Goal: Task Accomplishment & Management: Complete application form

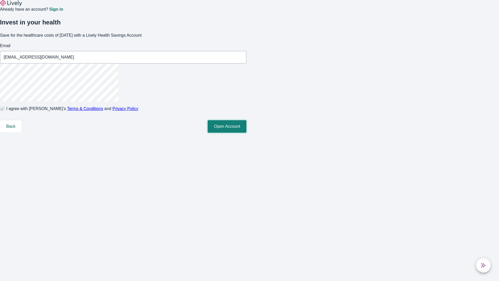
click at [246, 133] on button "Open Account" at bounding box center [227, 126] width 39 height 12
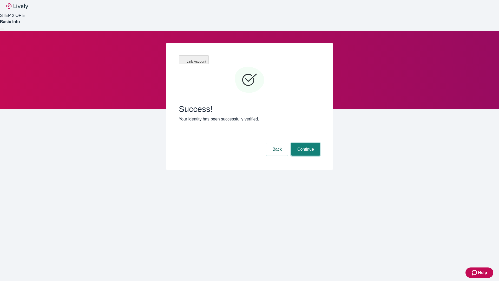
click at [305, 143] on button "Continue" at bounding box center [305, 149] width 29 height 12
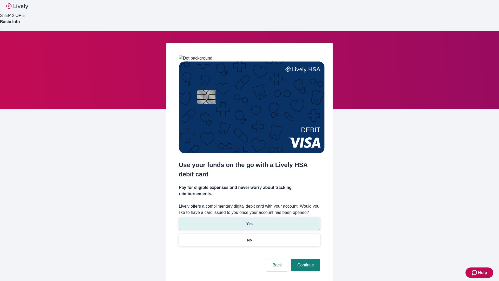
click at [249, 221] on p "Yes" at bounding box center [249, 223] width 6 height 5
click at [305, 259] on button "Continue" at bounding box center [305, 265] width 29 height 12
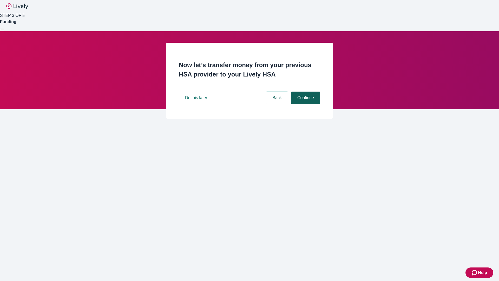
click at [305, 104] on button "Continue" at bounding box center [305, 97] width 29 height 12
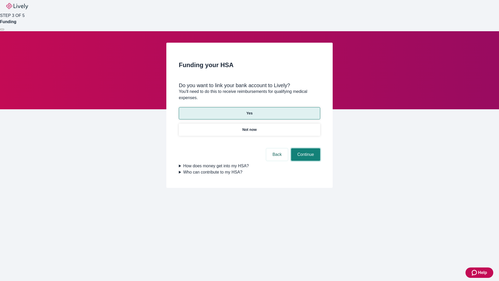
click at [305, 148] on button "Continue" at bounding box center [305, 154] width 29 height 12
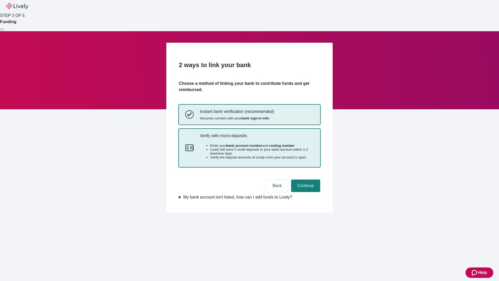
click at [257, 138] on p "Verify with micro-deposits" at bounding box center [257, 135] width 114 height 5
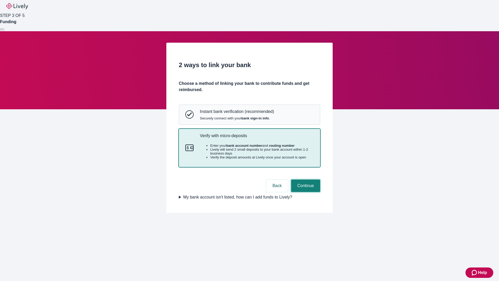
click at [305, 192] on button "Continue" at bounding box center [305, 185] width 29 height 12
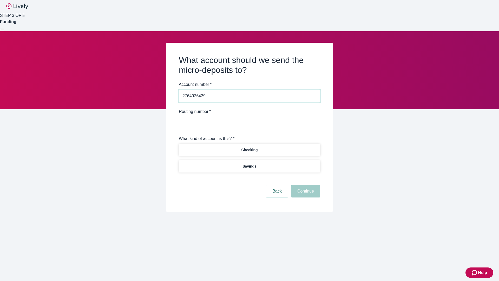
type input "2764926439"
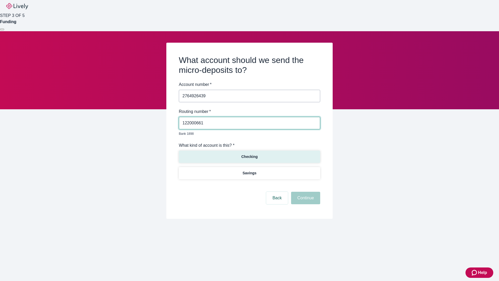
type input "122000661"
click at [249, 154] on p "Checking" at bounding box center [249, 156] width 16 height 5
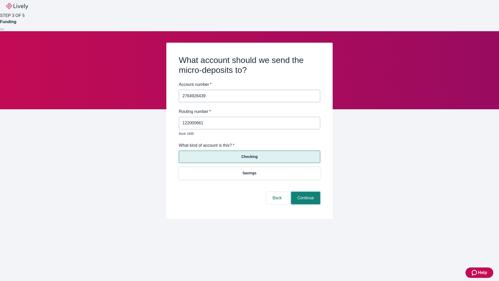
click at [305, 192] on button "Continue" at bounding box center [305, 198] width 29 height 12
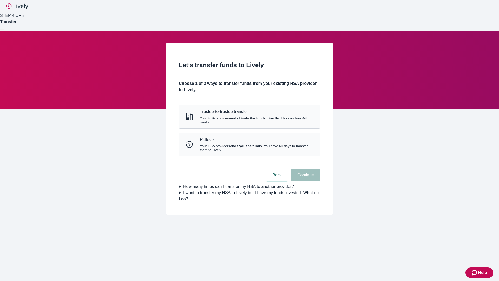
click at [249, 148] on strong "sends you the funds" at bounding box center [245, 146] width 34 height 4
click at [305, 181] on button "Continue" at bounding box center [305, 175] width 29 height 12
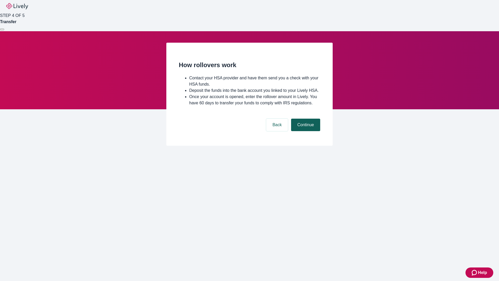
click at [305, 131] on button "Continue" at bounding box center [305, 125] width 29 height 12
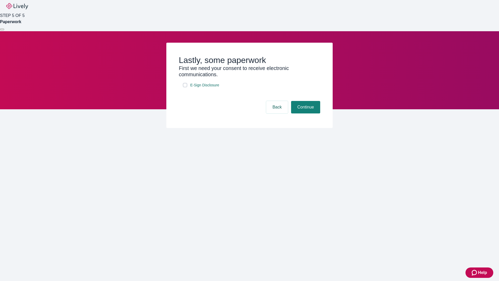
click at [185, 87] on input "E-Sign Disclosure" at bounding box center [185, 85] width 4 height 4
checkbox input "true"
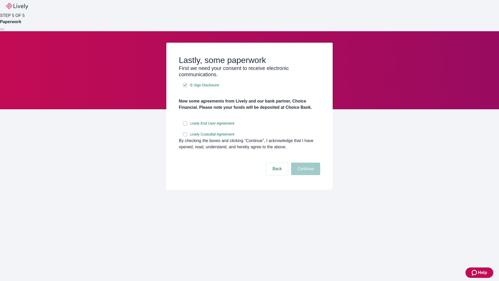
click at [185, 125] on input "Lively End User Agreement" at bounding box center [185, 123] width 4 height 4
checkbox input "true"
click at [185, 136] on input "Lively Custodial Agreement" at bounding box center [185, 134] width 4 height 4
checkbox input "true"
click at [305, 175] on button "Continue" at bounding box center [305, 168] width 29 height 12
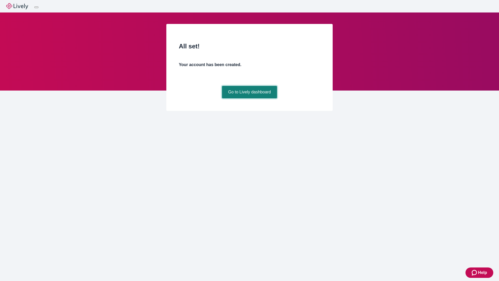
click at [249, 98] on link "Go to Lively dashboard" at bounding box center [249, 92] width 55 height 12
